Goal: Find contact information: Find contact information

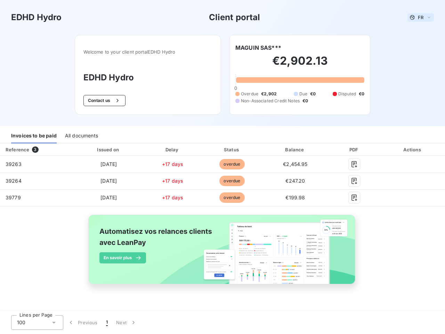
click at [420, 17] on span "FR" at bounding box center [421, 18] width 6 height 6
click at [104, 100] on button "Contact us" at bounding box center [104, 100] width 42 height 11
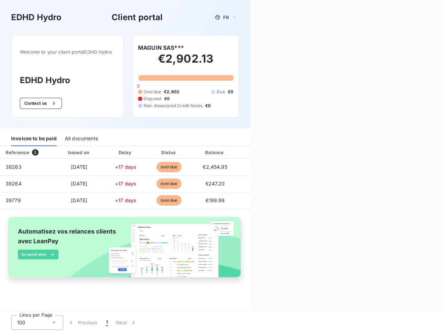
click at [258, 48] on div "Contact us Fill out the form below, and a member of our team will get back to y…" at bounding box center [347, 167] width 195 height 334
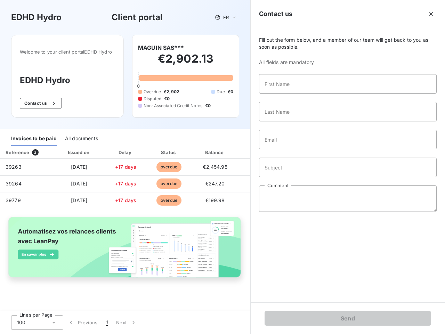
click at [34, 136] on div "Invoices to be paid" at bounding box center [34, 138] width 46 height 15
click at [81, 136] on div "All documents" at bounding box center [81, 138] width 33 height 15
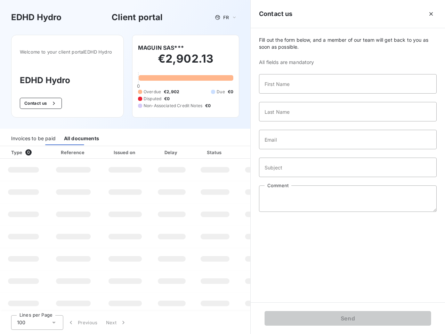
click at [36, 149] on th "Type 0" at bounding box center [23, 152] width 47 height 13
click at [108, 149] on th "Issued on" at bounding box center [125, 152] width 51 height 13
click at [172, 149] on th "Delay" at bounding box center [171, 152] width 42 height 13
click at [232, 149] on th "Status" at bounding box center [215, 152] width 44 height 13
click at [295, 149] on div "Fill out the form below, and a member of our team will get back to you as soon …" at bounding box center [348, 165] width 194 height 274
